Goal: Transaction & Acquisition: Purchase product/service

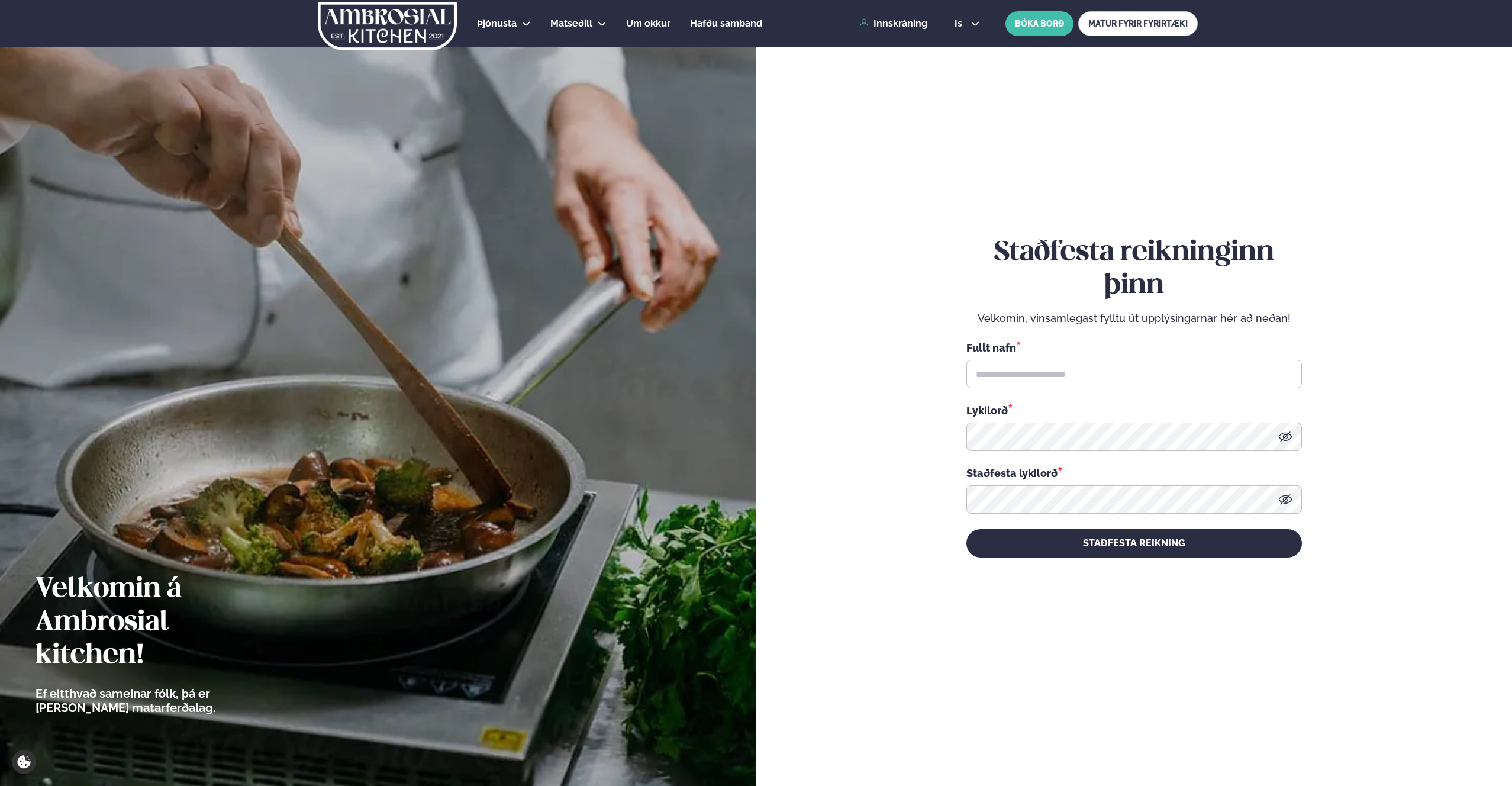
scroll to position [1, 0]
click at [896, 28] on div "Þjónusta Hádegismatur fyrir fyrirtæki Fyrirtækja veitingar Einkapartý Matseðill…" at bounding box center [756, 22] width 954 height 48
click at [896, 23] on link "Innskráning" at bounding box center [893, 22] width 68 height 11
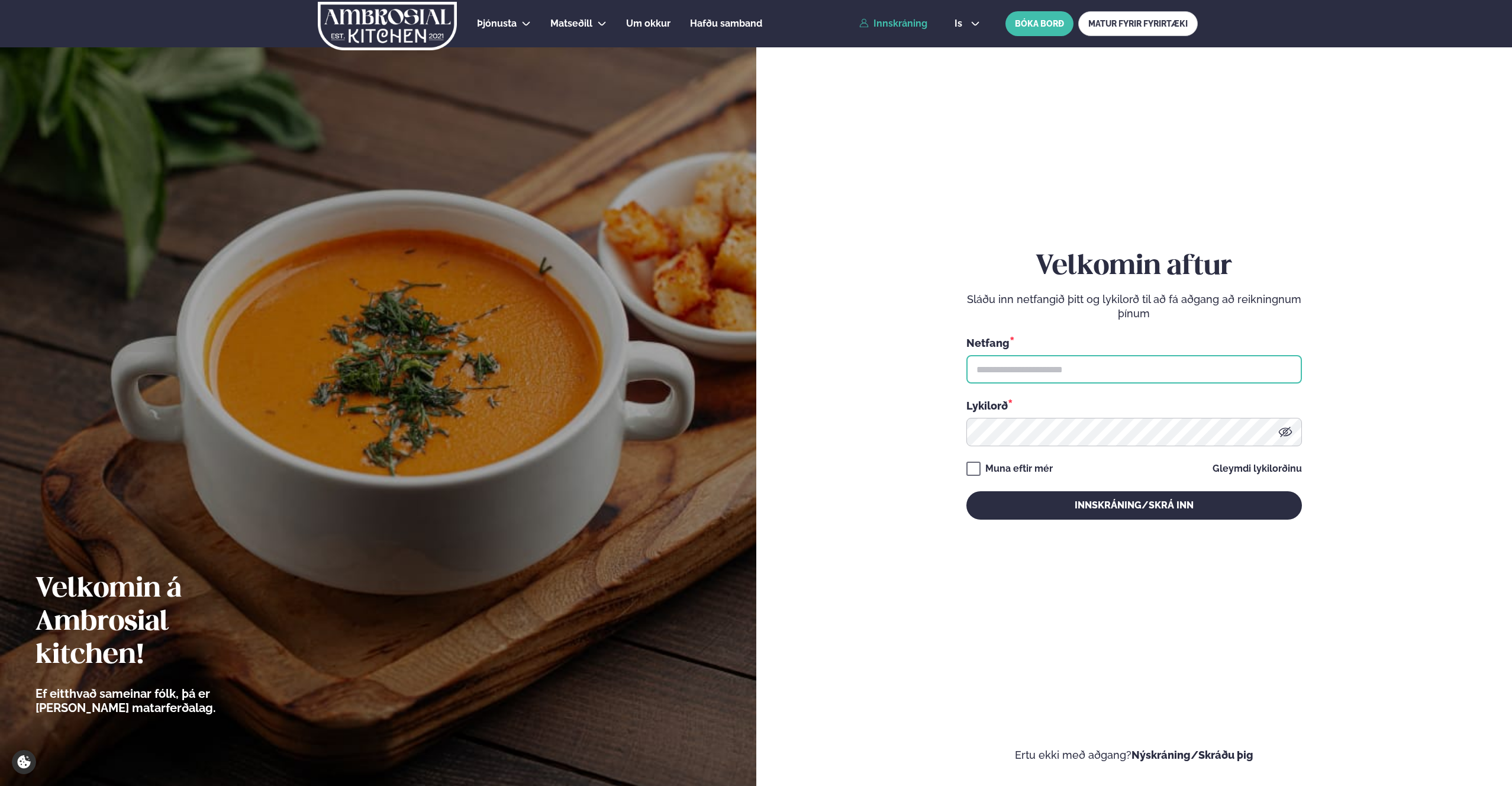
type input "**********"
click at [1062, 515] on button "Innskráning/Skrá inn" at bounding box center [1134, 505] width 335 height 28
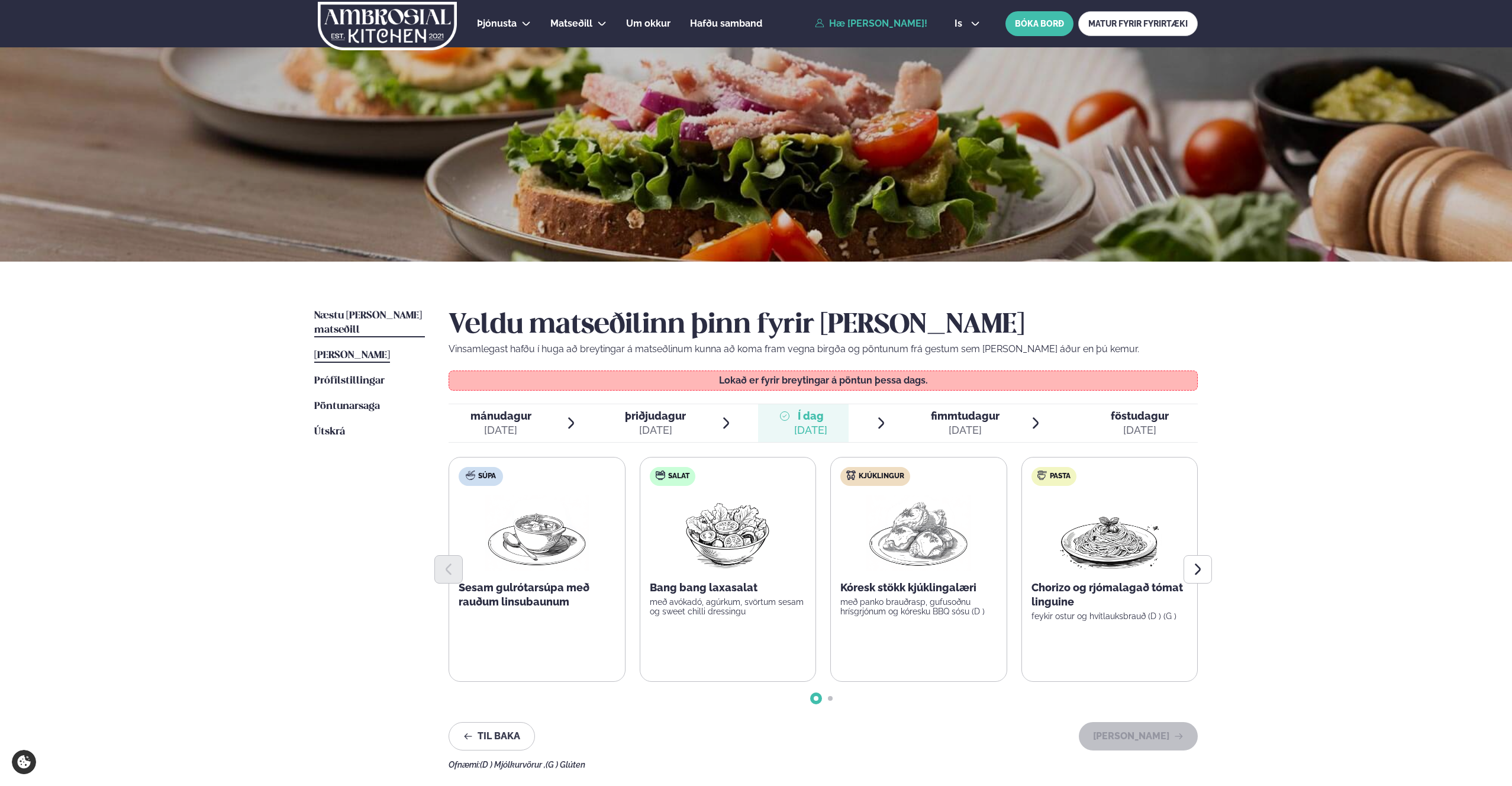
click at [341, 320] on span "Næstu [PERSON_NAME] matseðill" at bounding box center [368, 322] width 108 height 24
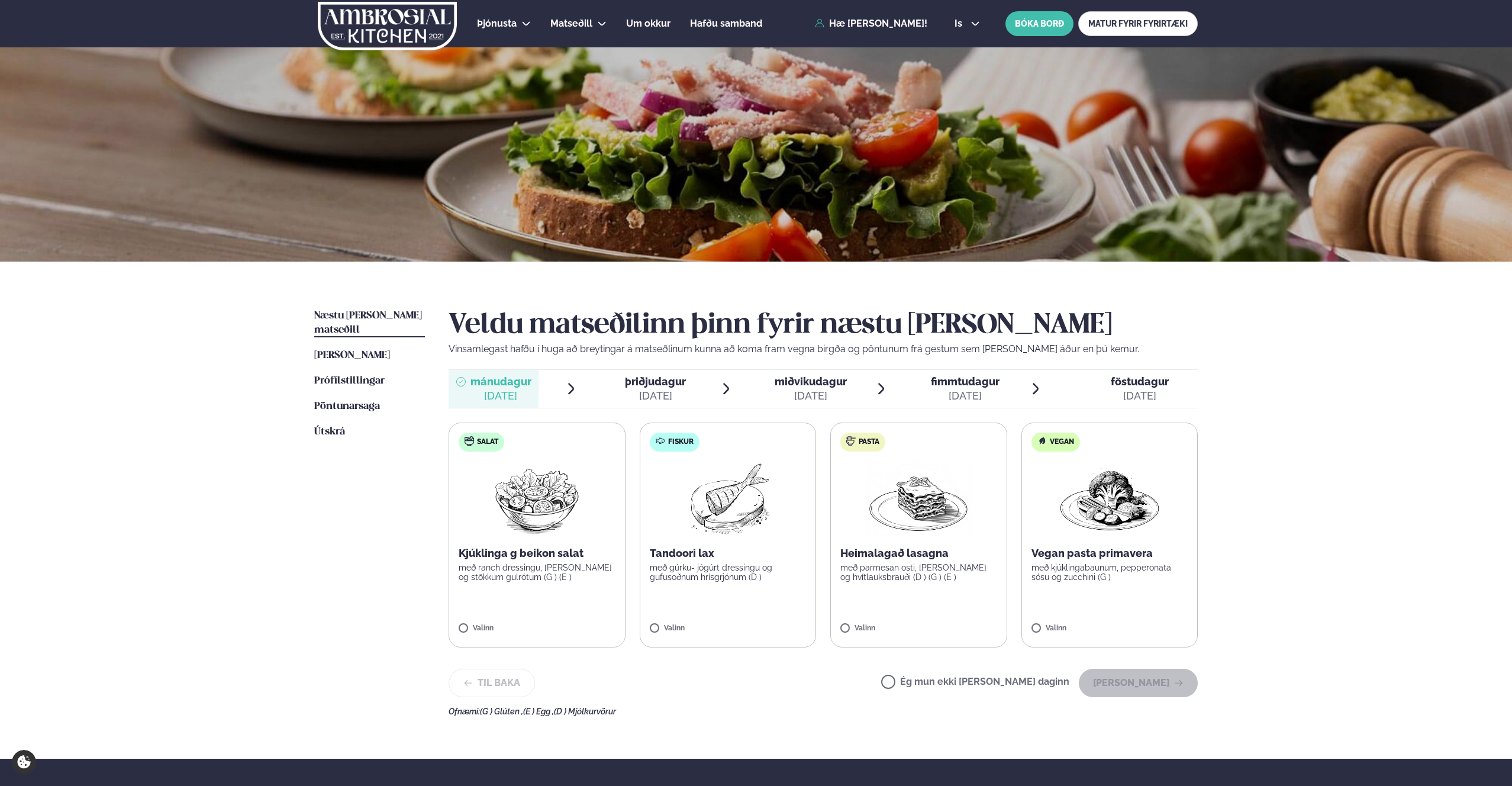
click at [654, 385] on span "þriðjudagur" at bounding box center [655, 381] width 61 height 13
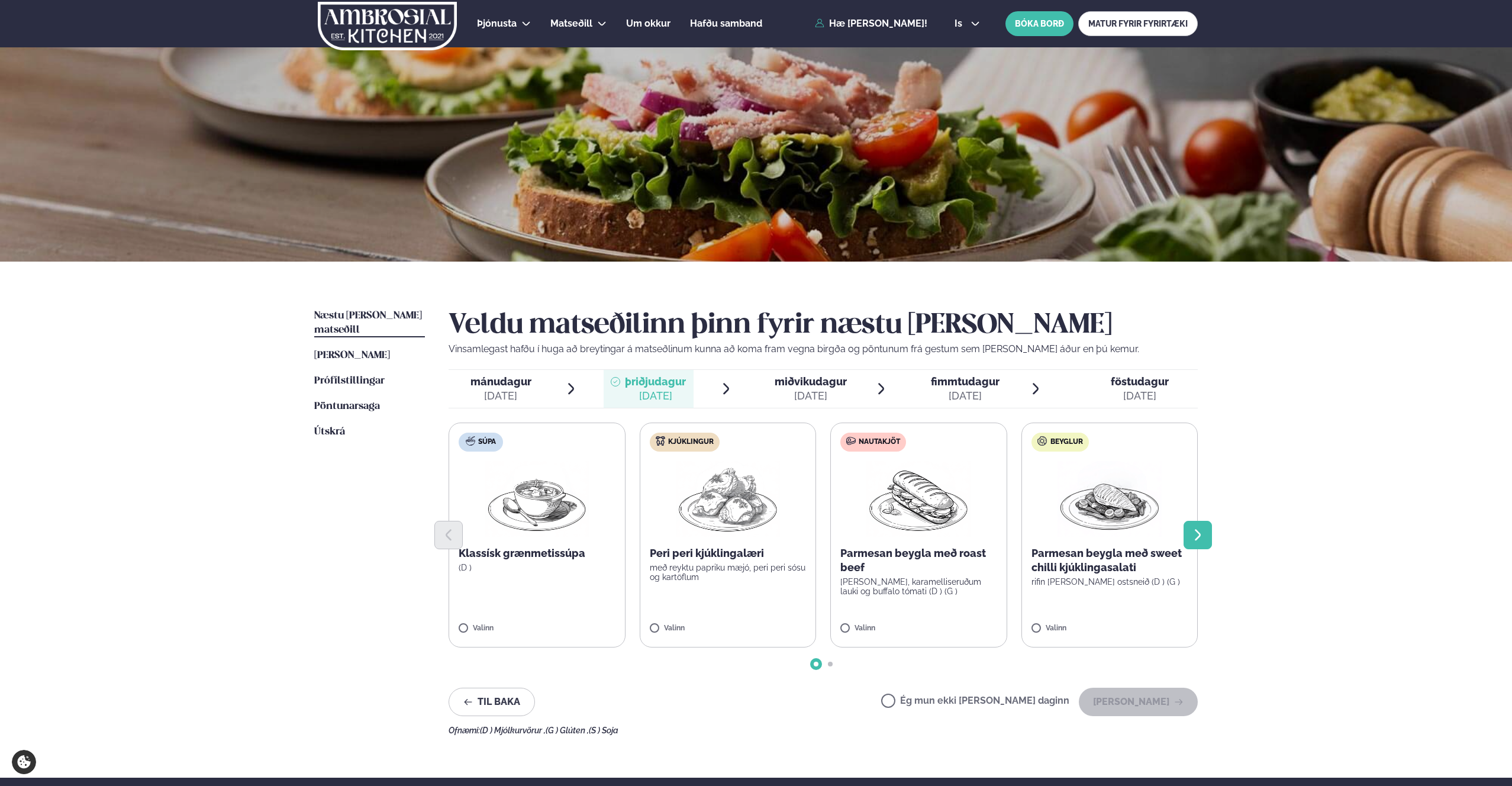
click at [1192, 533] on icon "Next slide" at bounding box center [1197, 535] width 15 height 15
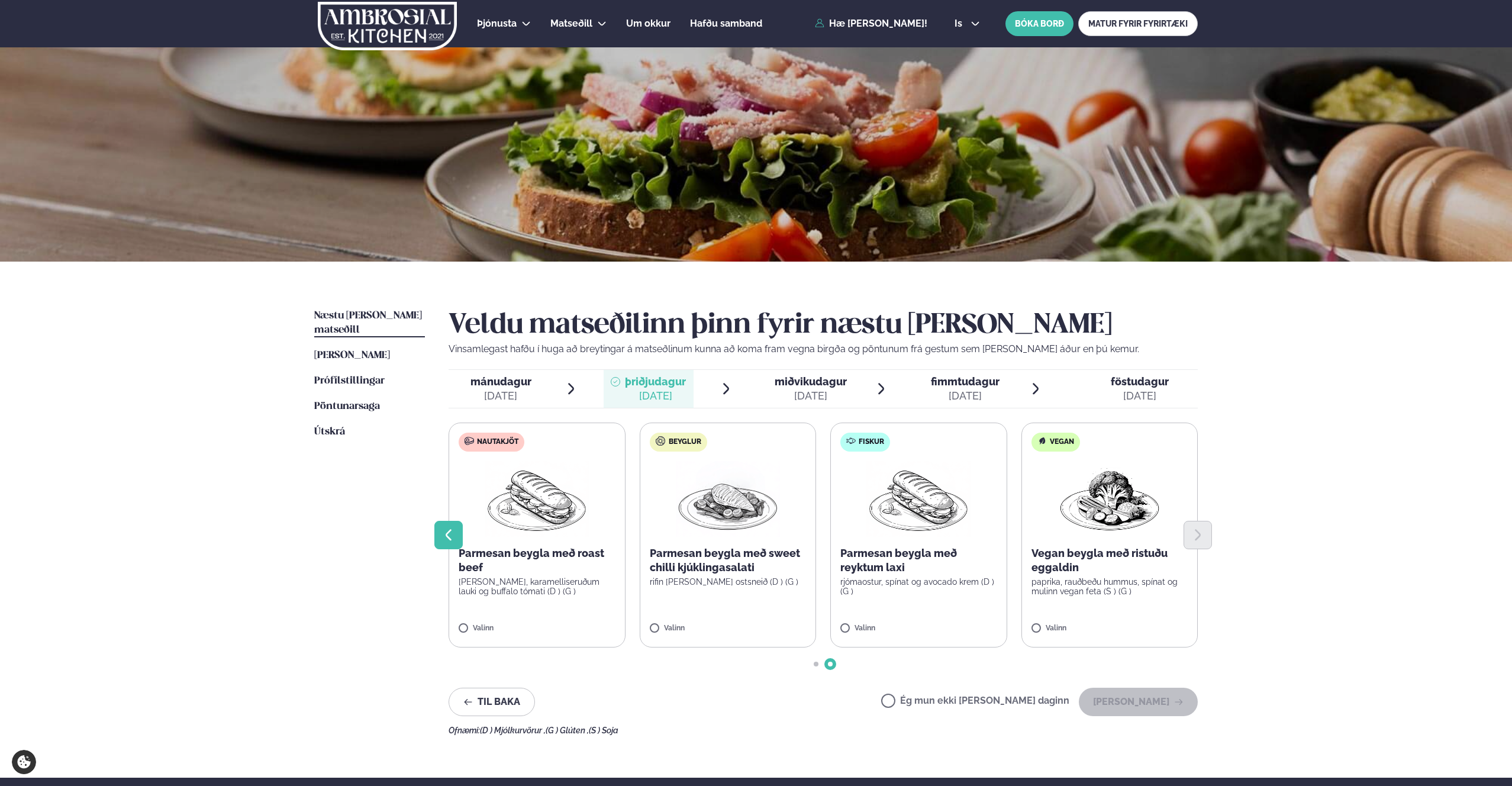
click at [452, 534] on icon "Previous slide" at bounding box center [448, 535] width 15 height 15
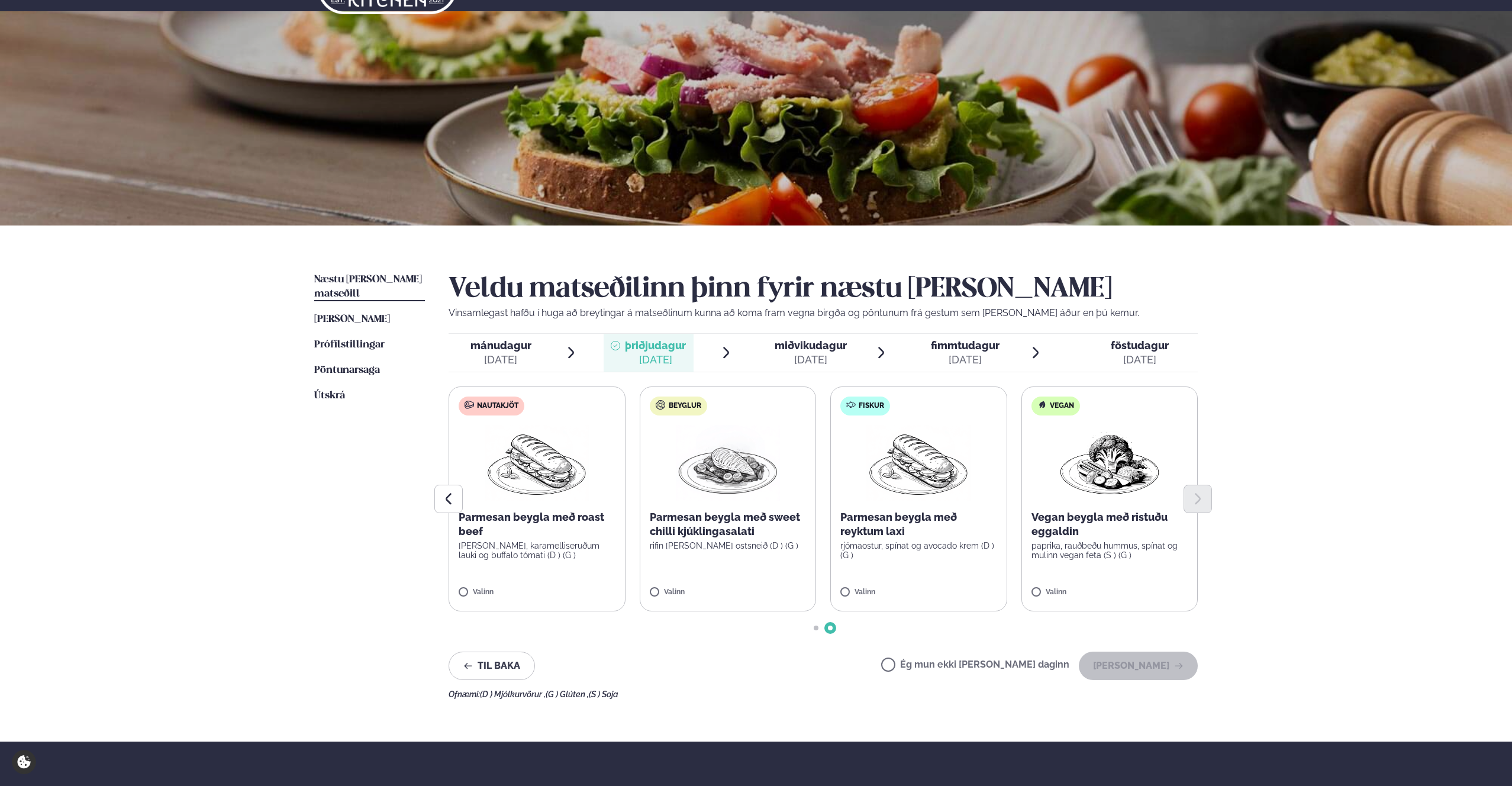
scroll to position [37, 0]
click at [651, 355] on div "[DATE]" at bounding box center [655, 359] width 61 height 15
click at [455, 500] on icon "Previous slide" at bounding box center [448, 498] width 15 height 15
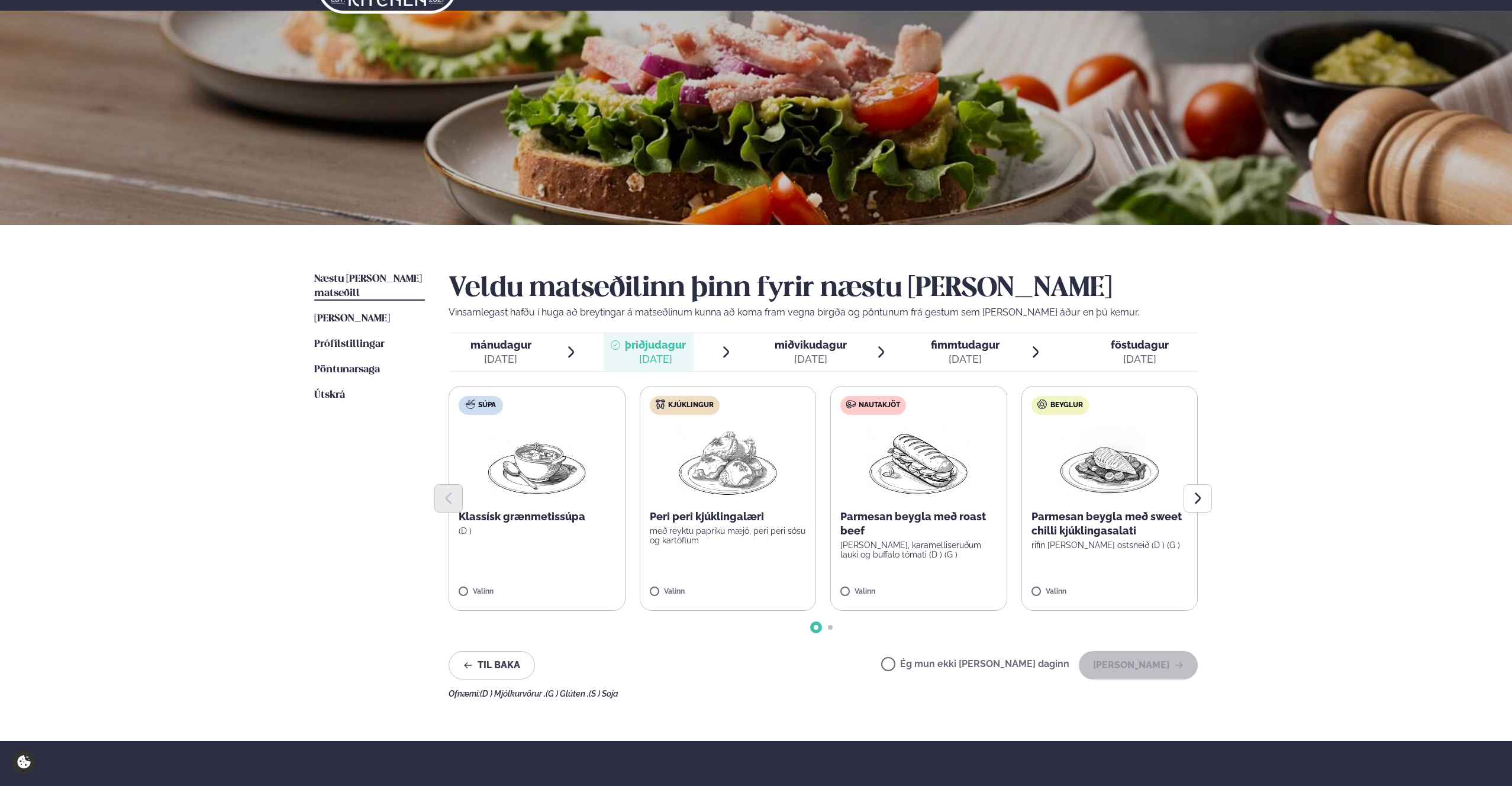
click at [669, 575] on label "Kjúklingur Peri peri kjúklingalæri með reyktu papriku mæjó, peri peri sósu og k…" at bounding box center [728, 498] width 177 height 225
click at [801, 359] on div "[DATE]" at bounding box center [810, 359] width 72 height 15
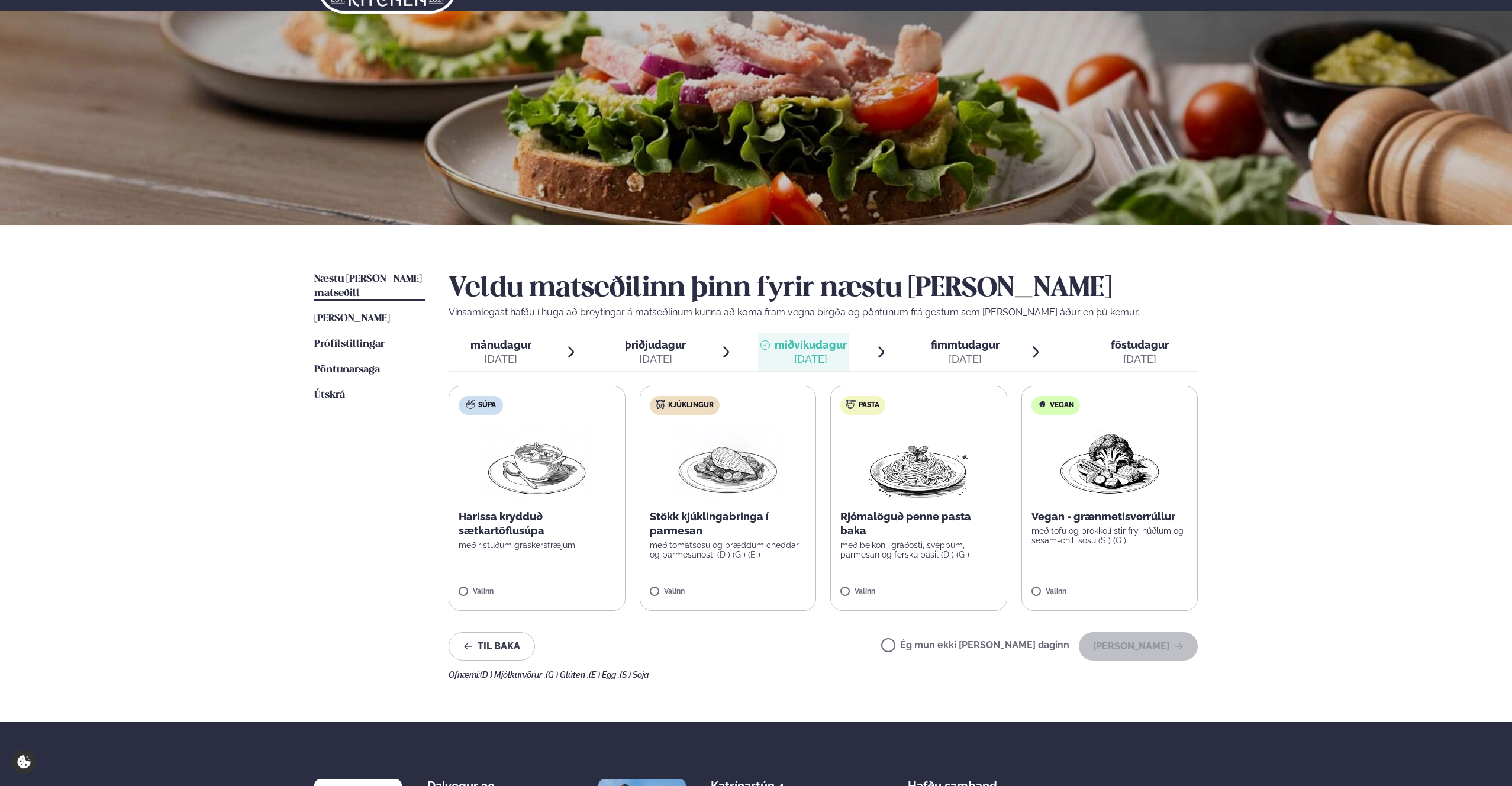
click at [680, 580] on label "Kjúklingur Stökk kjúklingabringa í parmesan með tómatsósu og bræddum cheddar- o…" at bounding box center [728, 498] width 177 height 225
click at [959, 359] on div "[DATE]" at bounding box center [965, 359] width 69 height 15
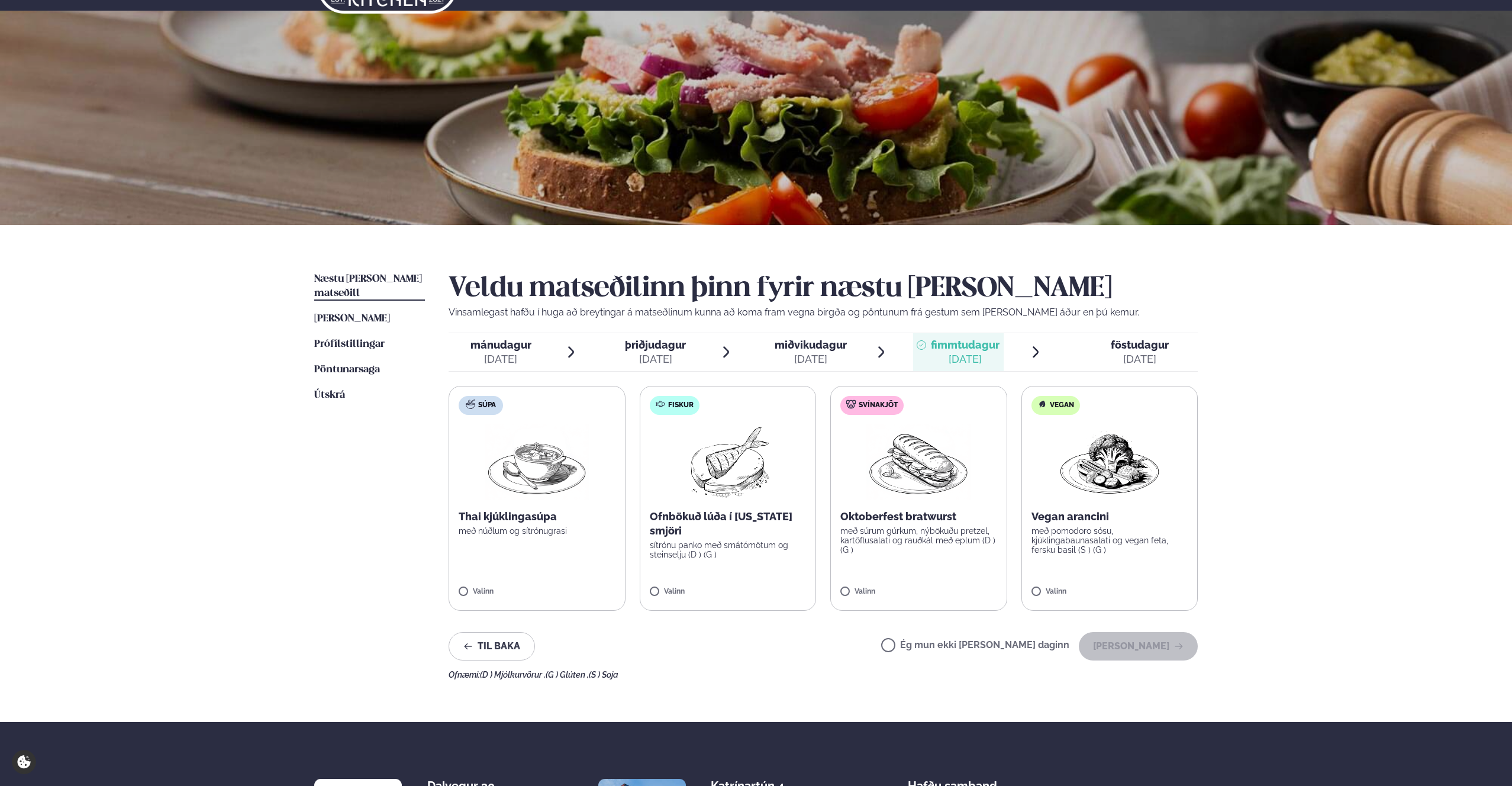
click at [930, 645] on label "Ég mun ekki [PERSON_NAME] daginn" at bounding box center [974, 646] width 188 height 13
click at [515, 358] on div "[DATE]" at bounding box center [501, 359] width 61 height 15
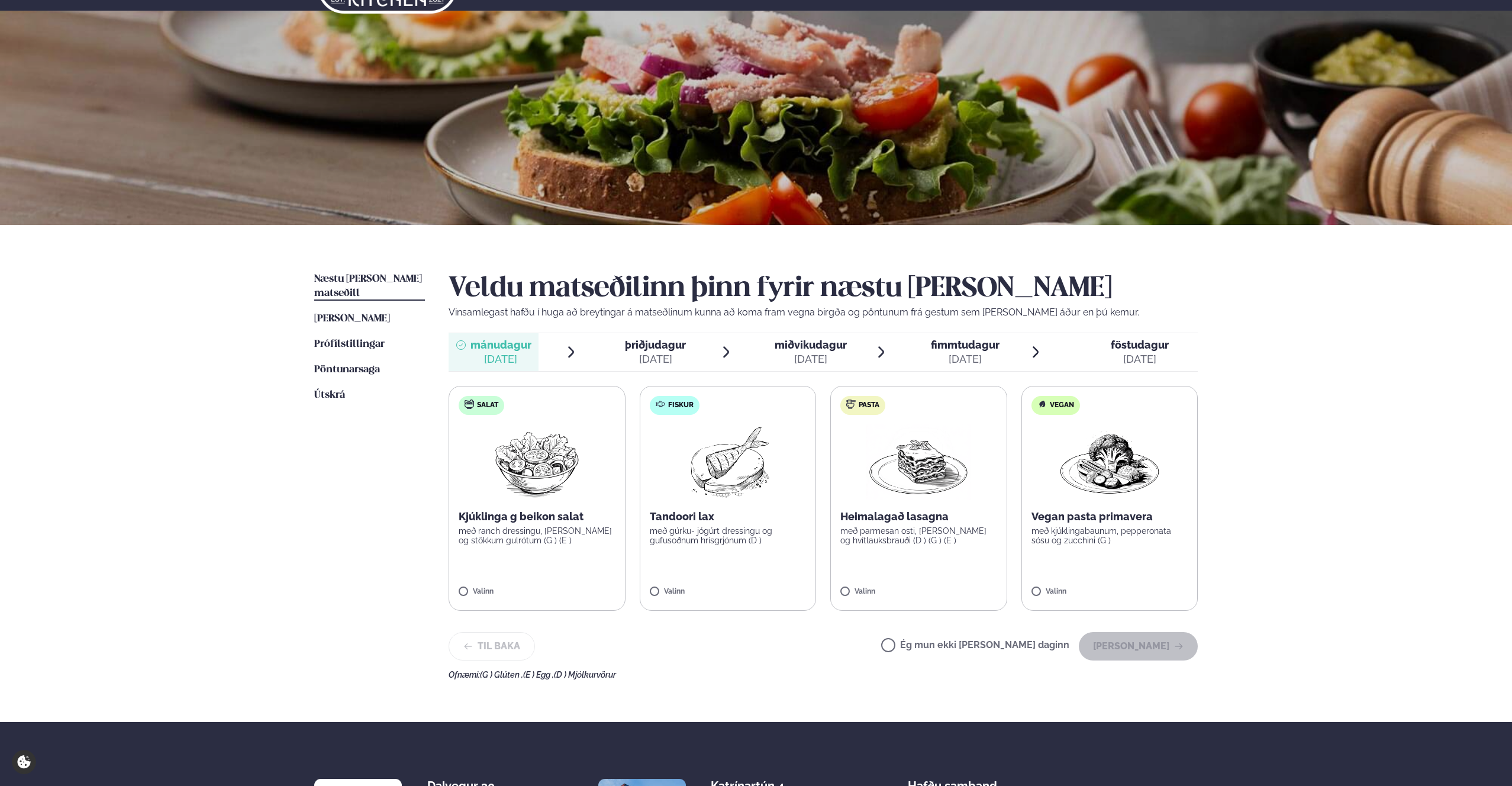
click at [927, 646] on label "Ég mun ekki [PERSON_NAME] daginn" at bounding box center [974, 646] width 188 height 13
click at [1150, 343] on span "föstudagur" at bounding box center [1140, 344] width 58 height 13
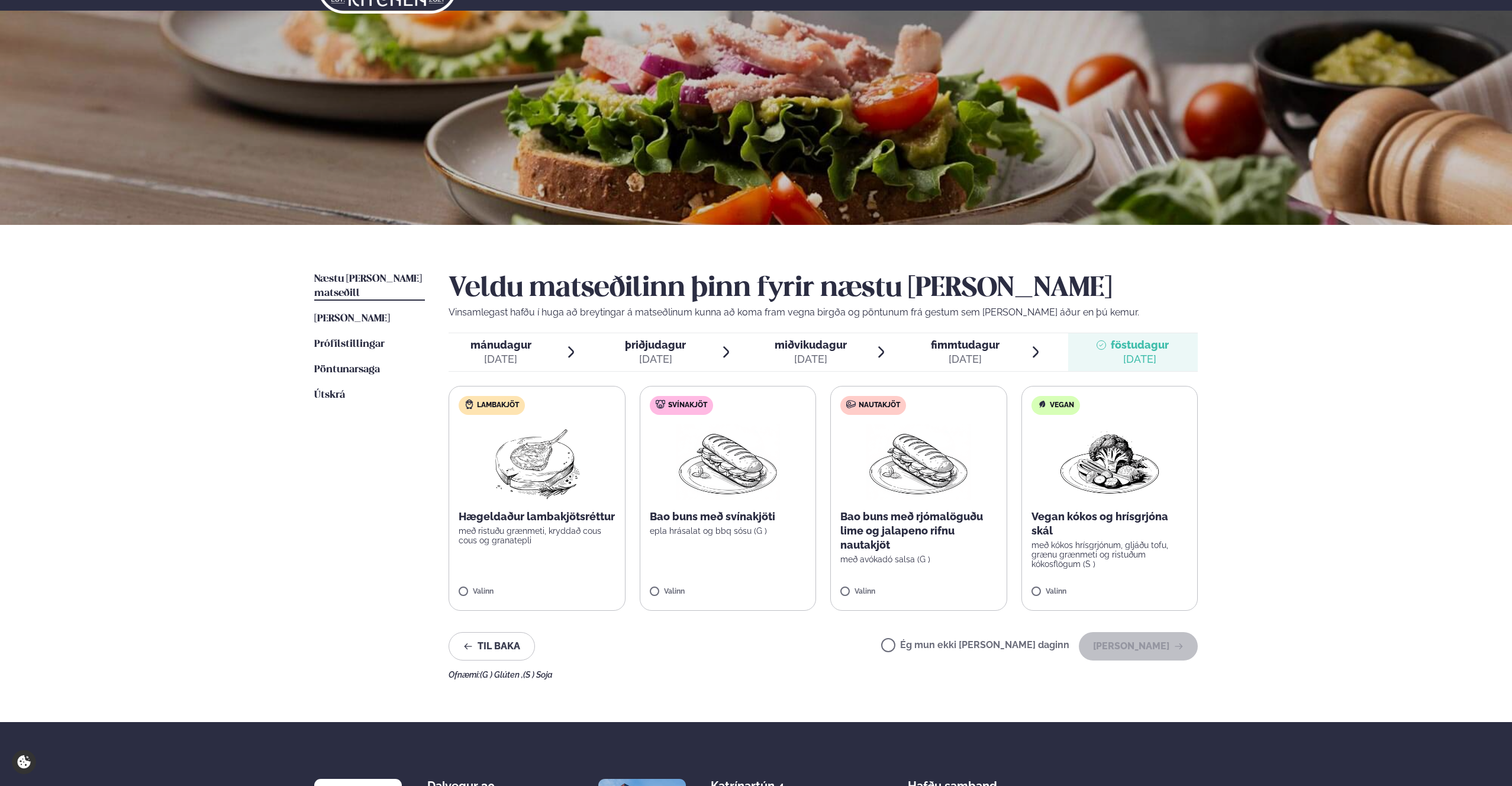
drag, startPoint x: 498, startPoint y: 356, endPoint x: 544, endPoint y: 381, distance: 52.4
click at [498, 356] on div "[DATE]" at bounding box center [501, 359] width 61 height 15
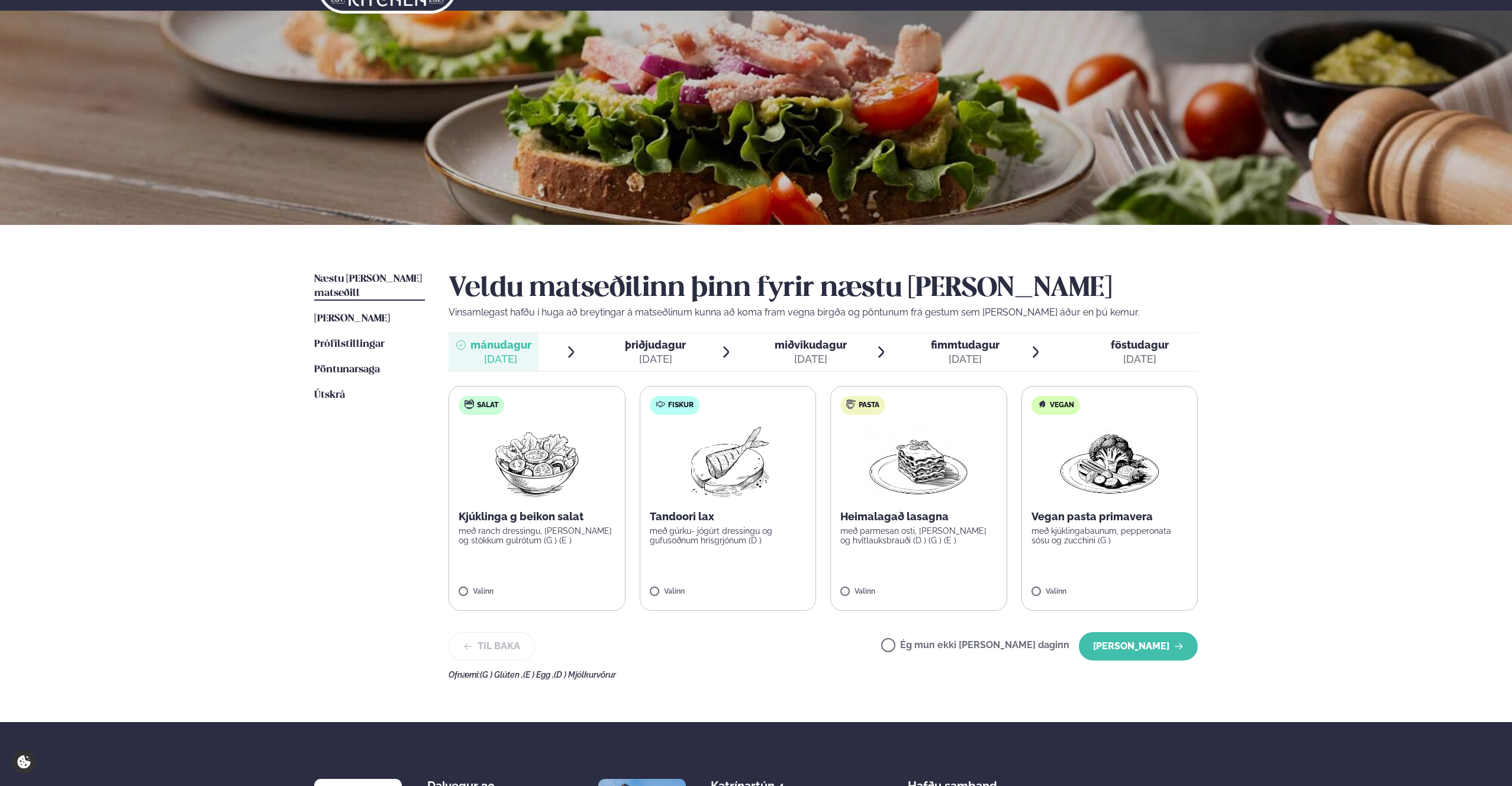
click at [640, 354] on div "[DATE]" at bounding box center [655, 359] width 61 height 15
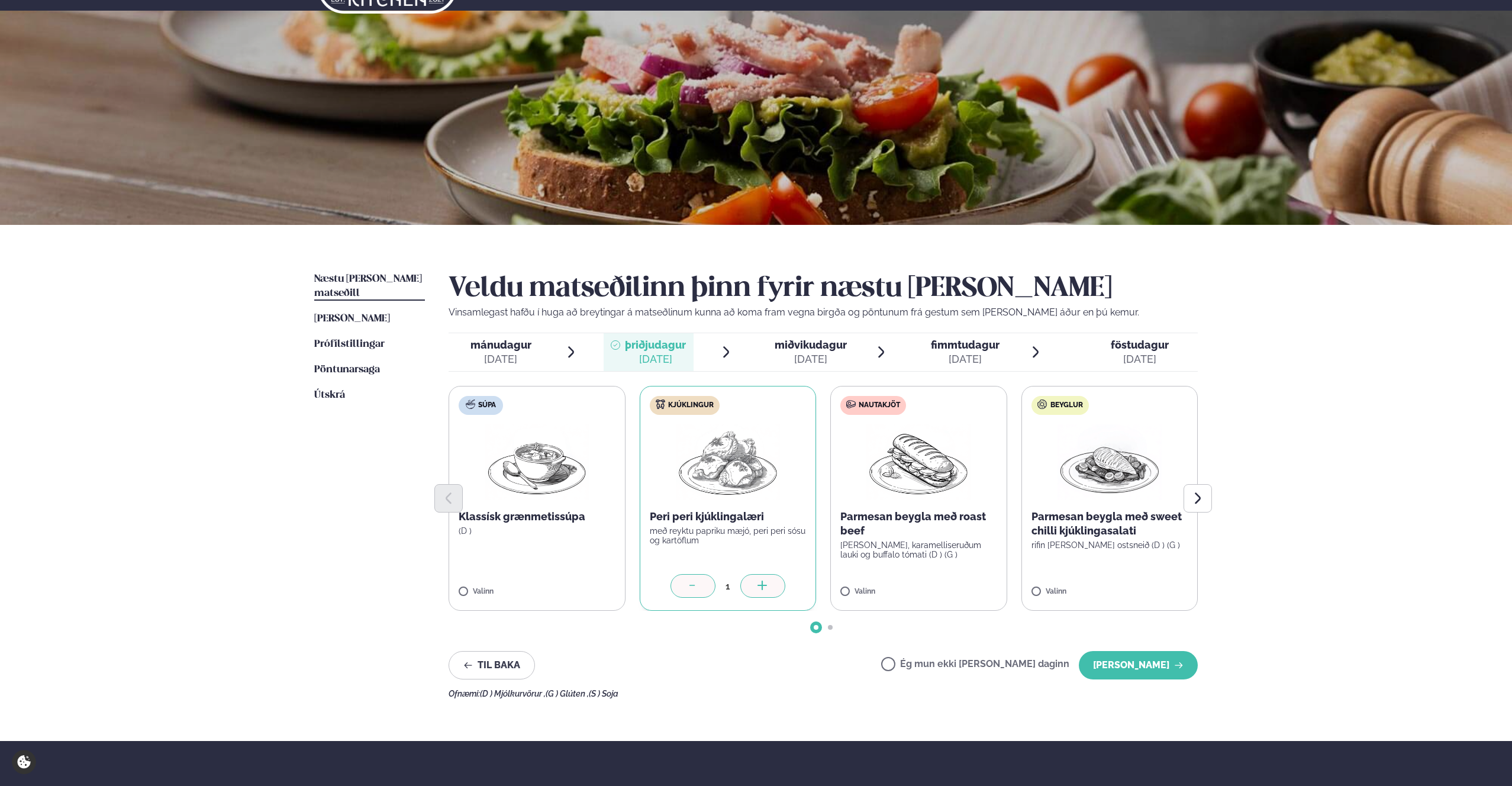
click at [794, 343] on span "miðvikudagur" at bounding box center [810, 344] width 72 height 13
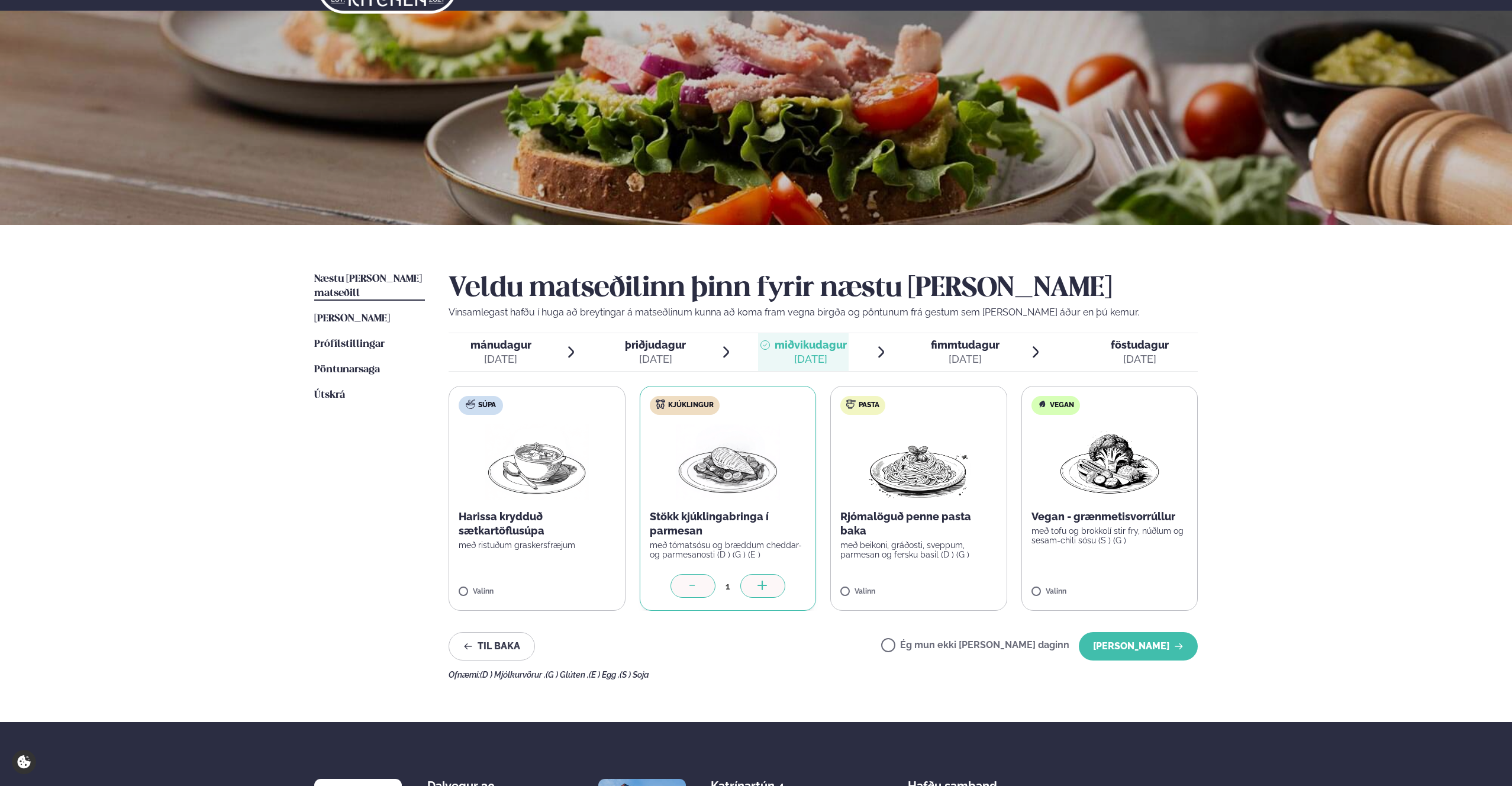
click at [921, 353] on div at bounding box center [921, 351] width 10 height 28
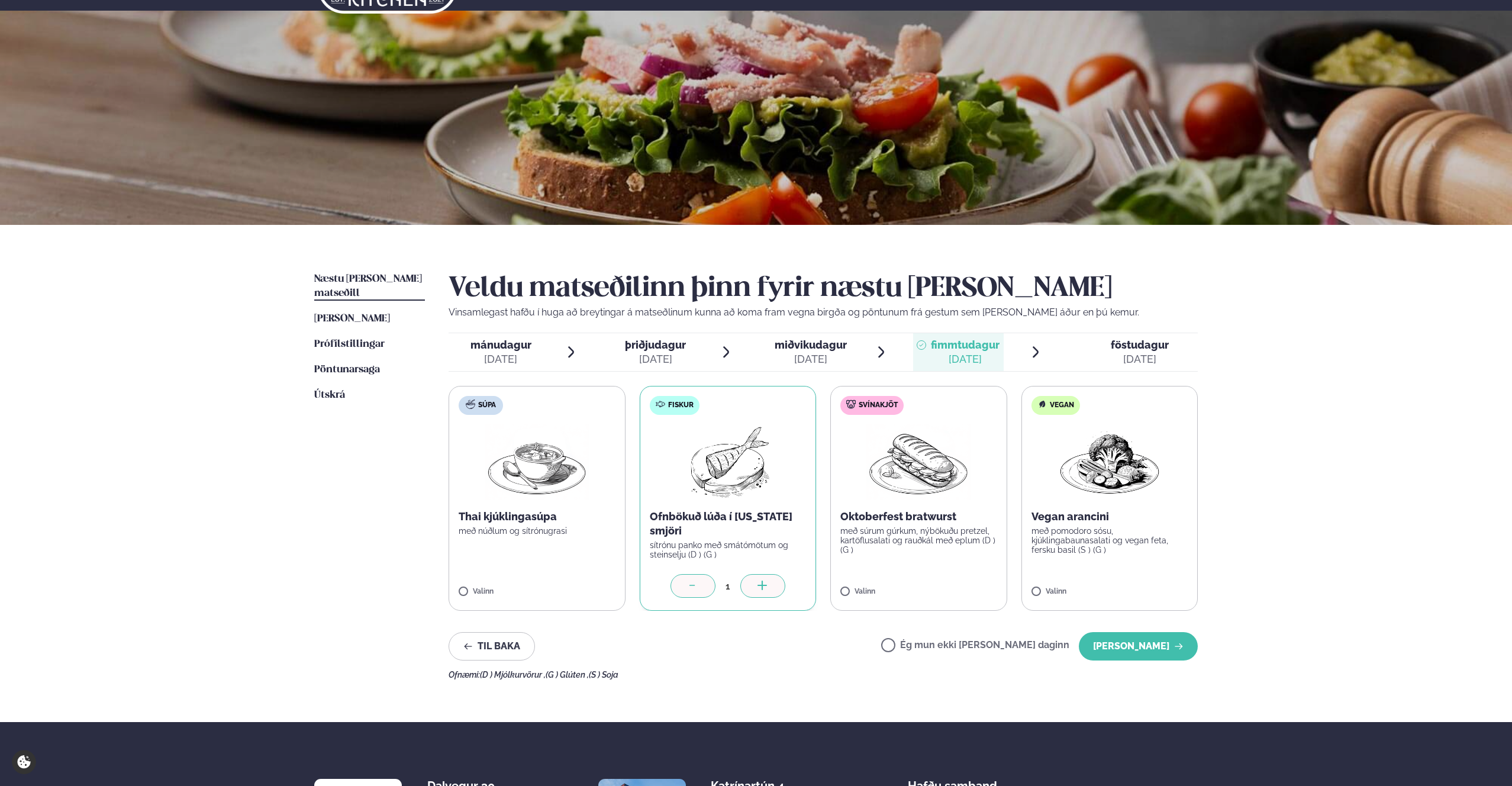
click at [1136, 345] on span "föstudagur" at bounding box center [1140, 344] width 58 height 13
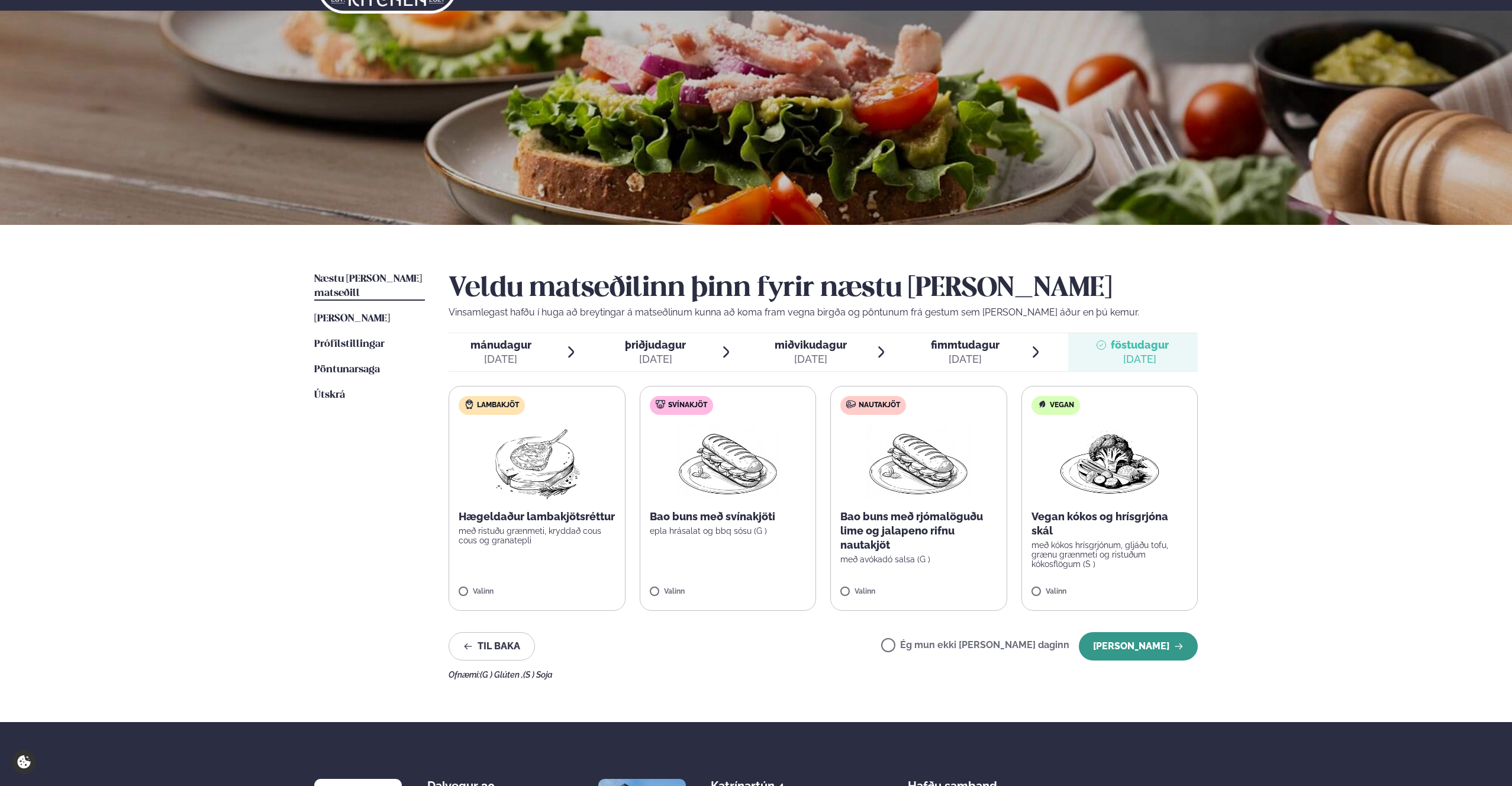
click at [1143, 651] on button "[PERSON_NAME]" at bounding box center [1138, 646] width 119 height 28
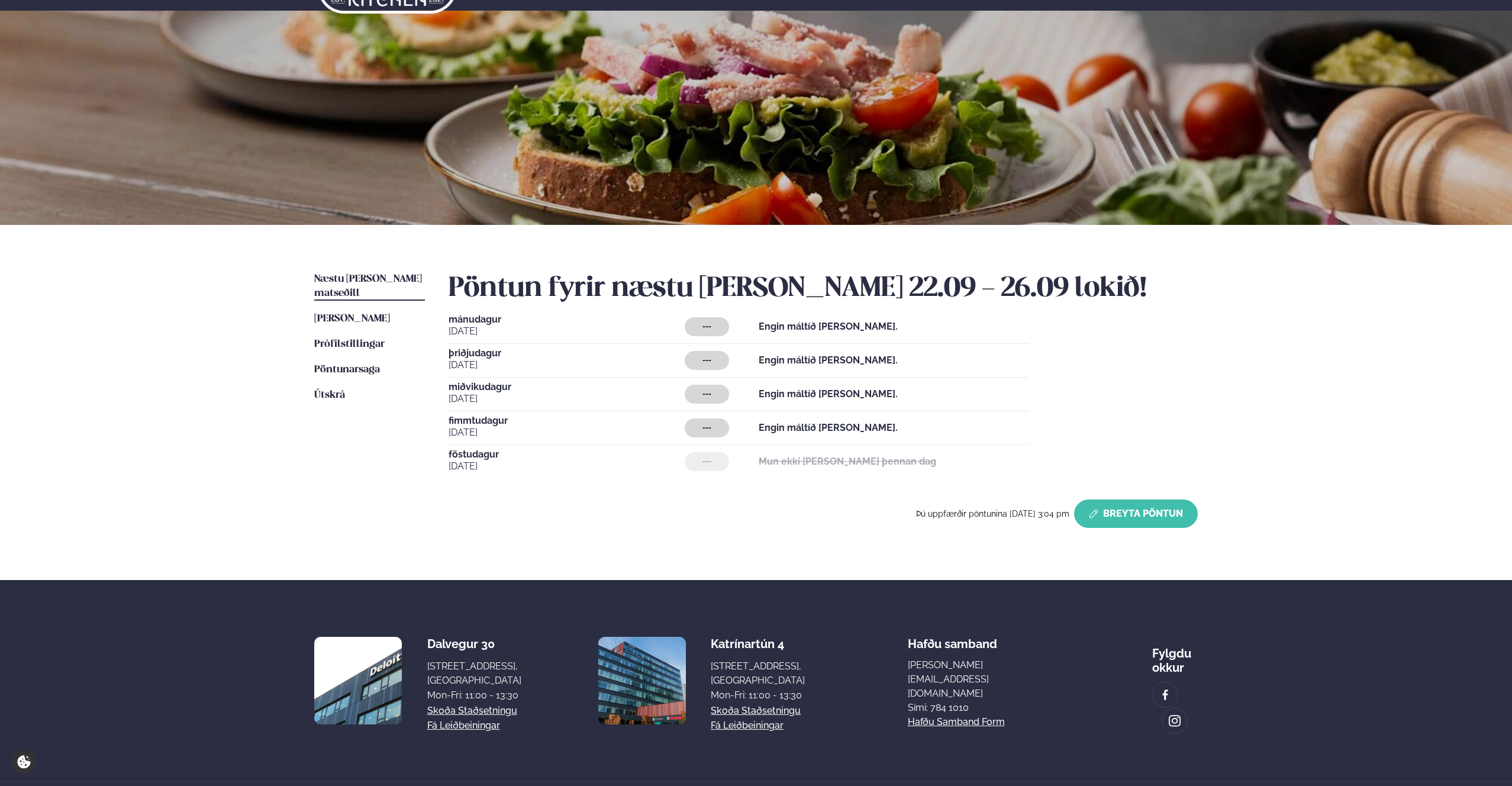
click at [1163, 522] on button "Breyta Pöntun" at bounding box center [1135, 514] width 123 height 28
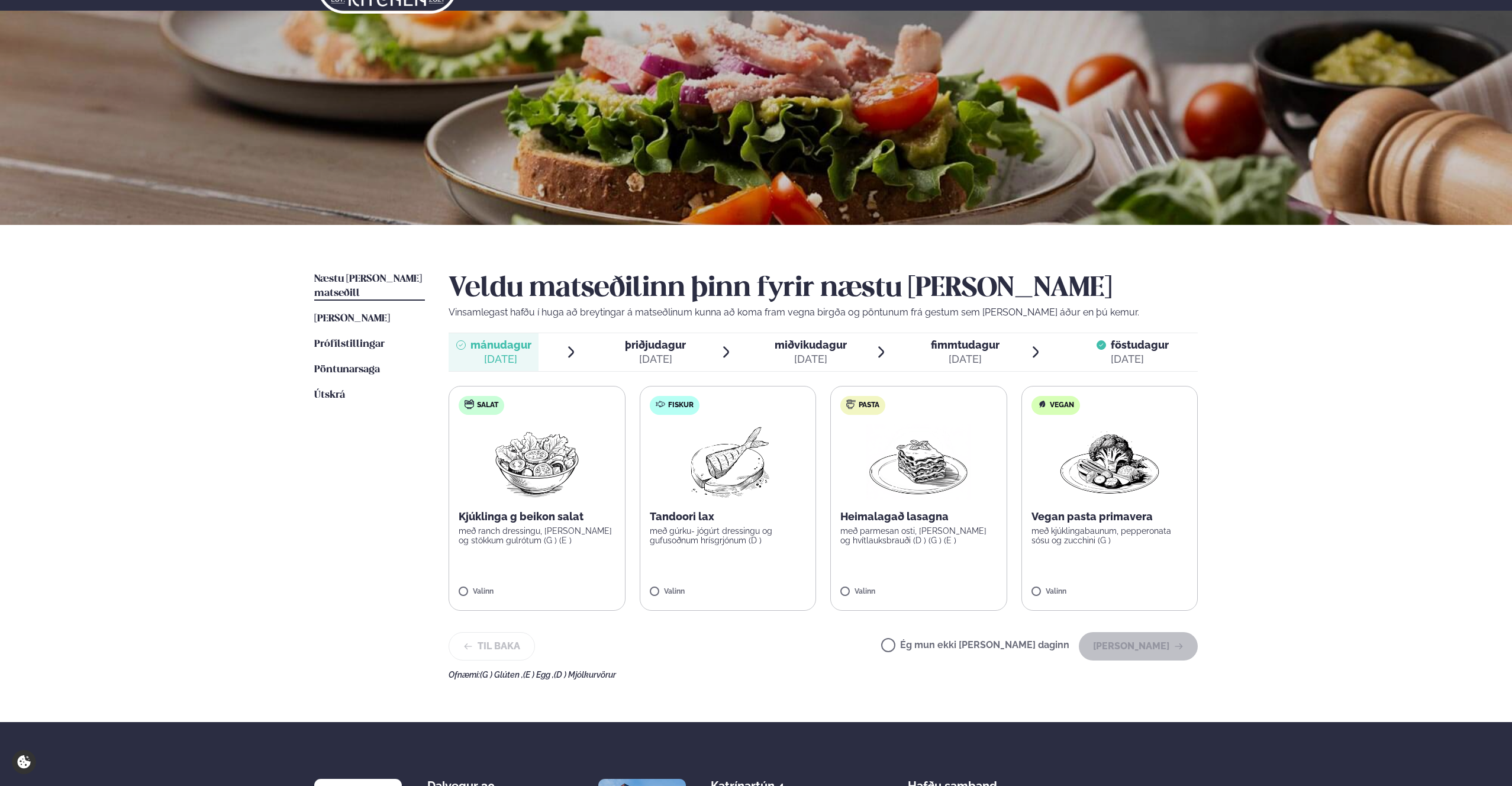
click at [639, 340] on span "þriðjudagur" at bounding box center [655, 344] width 61 height 13
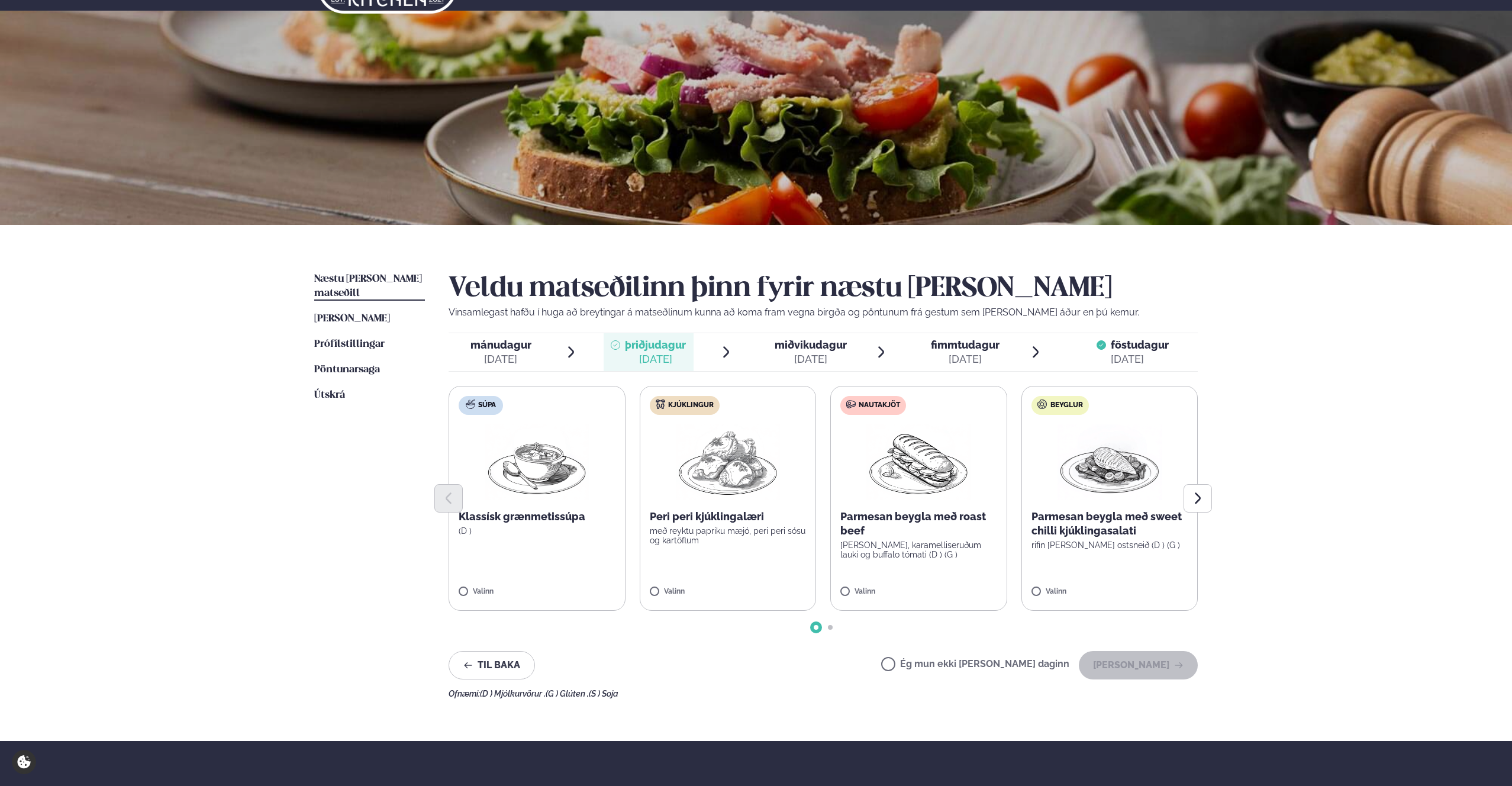
click at [517, 353] on div "[DATE]" at bounding box center [501, 359] width 61 height 15
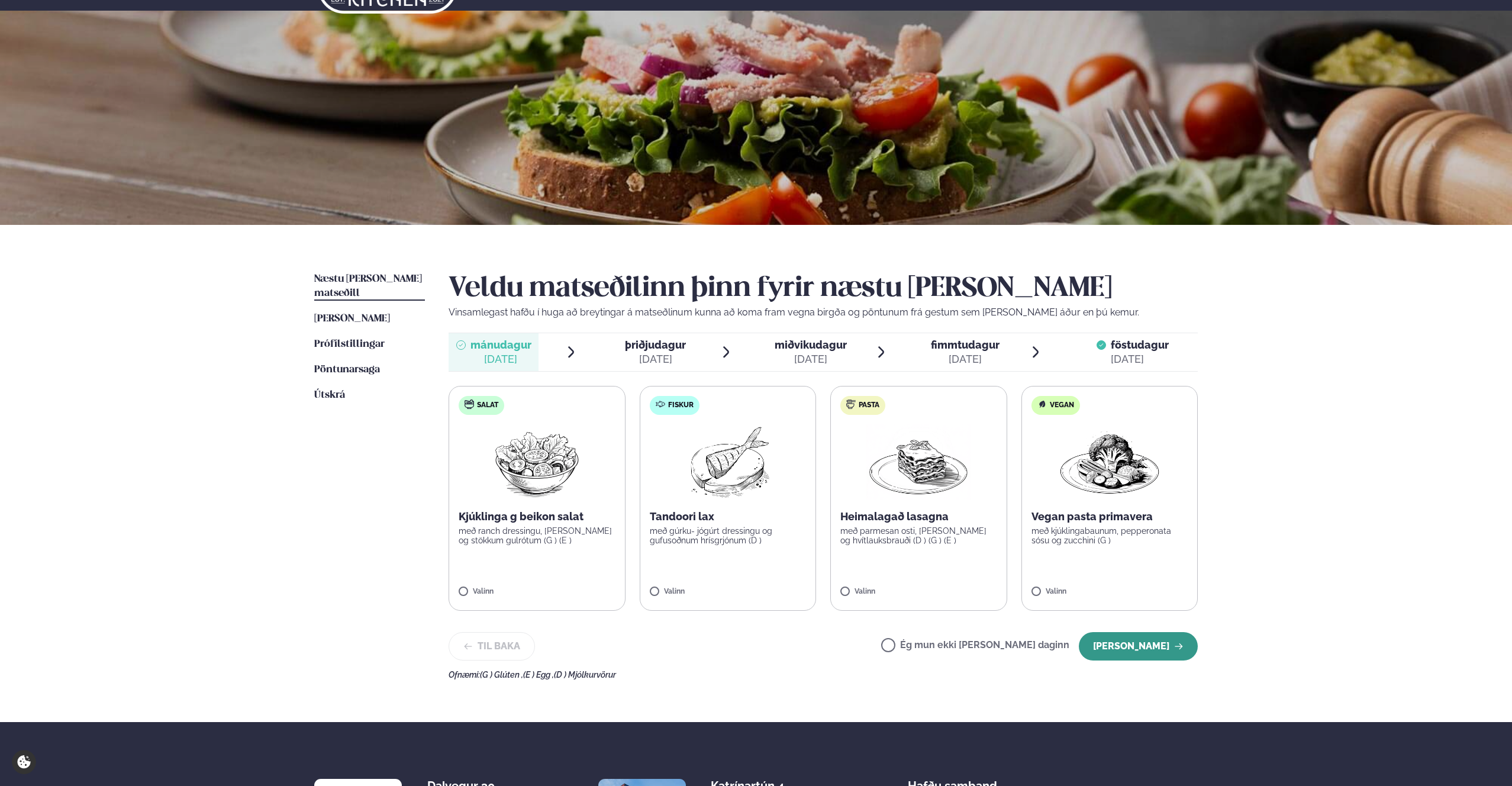
click at [1152, 648] on button "[PERSON_NAME]" at bounding box center [1138, 646] width 119 height 28
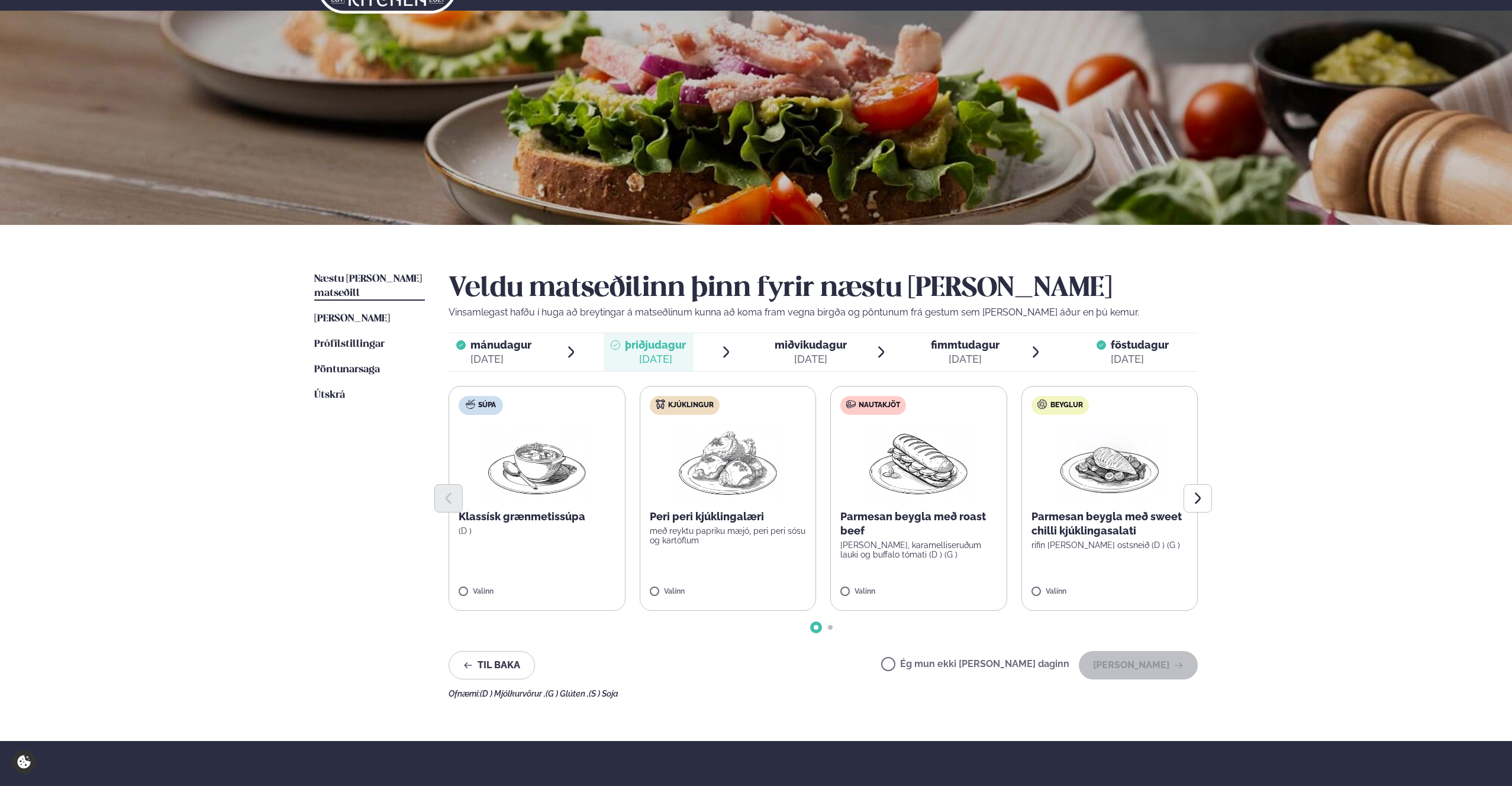
click at [655, 344] on span "þriðjudagur" at bounding box center [655, 344] width 61 height 13
click at [1130, 661] on button "[PERSON_NAME]" at bounding box center [1138, 664] width 119 height 28
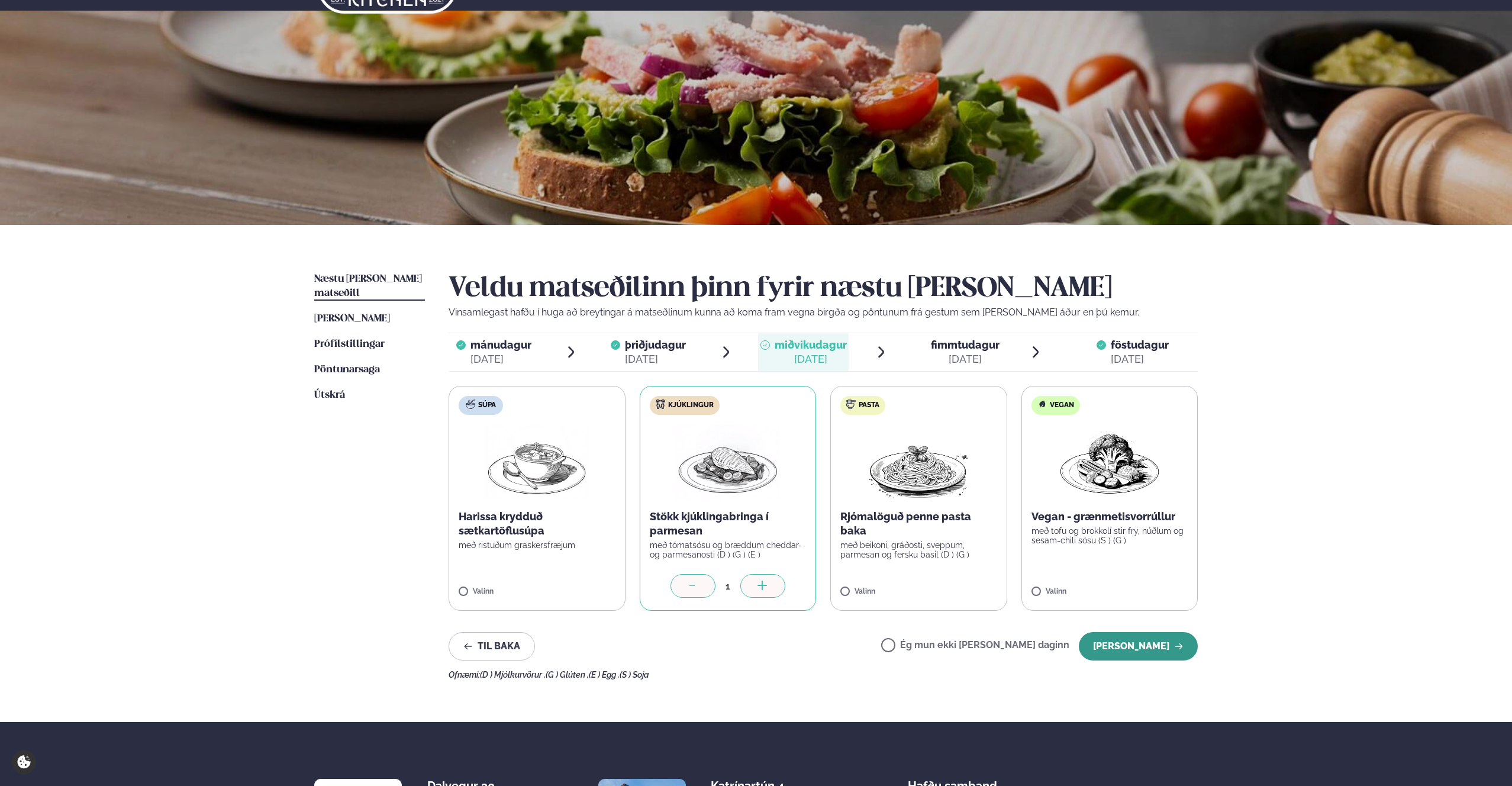
click at [1136, 644] on button "[PERSON_NAME]" at bounding box center [1138, 646] width 119 height 28
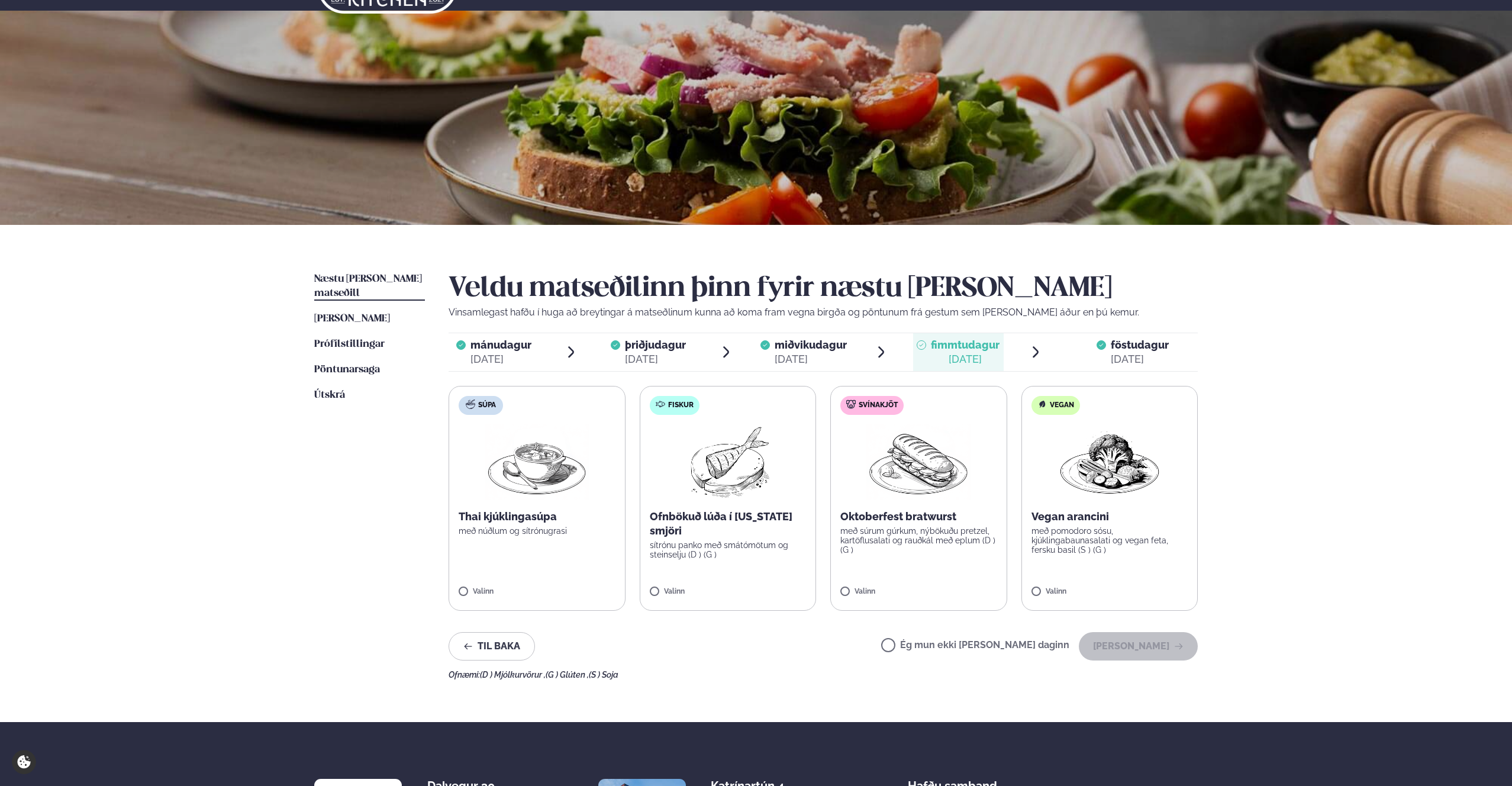
click at [927, 642] on label "Ég mun ekki [PERSON_NAME] daginn" at bounding box center [974, 646] width 188 height 13
click at [1143, 646] on button "[PERSON_NAME]" at bounding box center [1138, 646] width 119 height 28
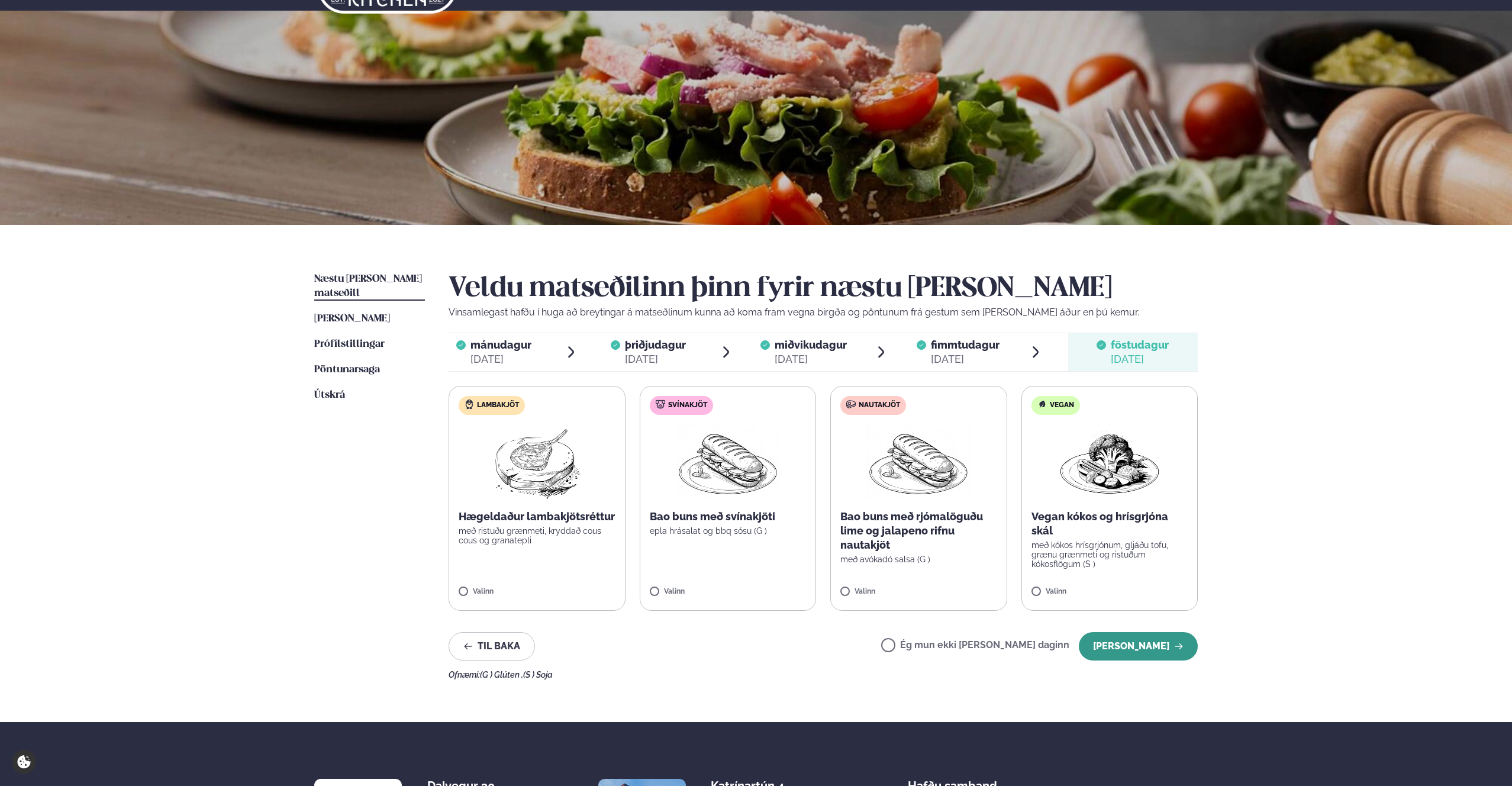
click at [1146, 646] on button "[PERSON_NAME]" at bounding box center [1138, 646] width 119 height 28
